Goal: Information Seeking & Learning: Understand process/instructions

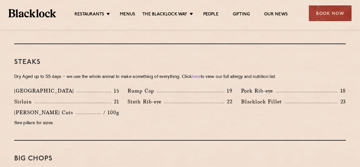
scroll to position [515, 0]
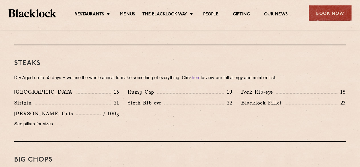
click at [33, 109] on p "[PERSON_NAME] Cuts" at bounding box center [45, 113] width 62 height 8
click at [42, 109] on p "[PERSON_NAME] Cuts" at bounding box center [45, 113] width 62 height 8
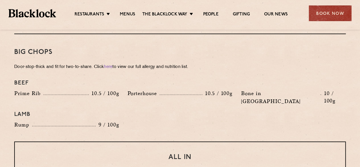
scroll to position [623, 0]
